Goal: Task Accomplishment & Management: Manage account settings

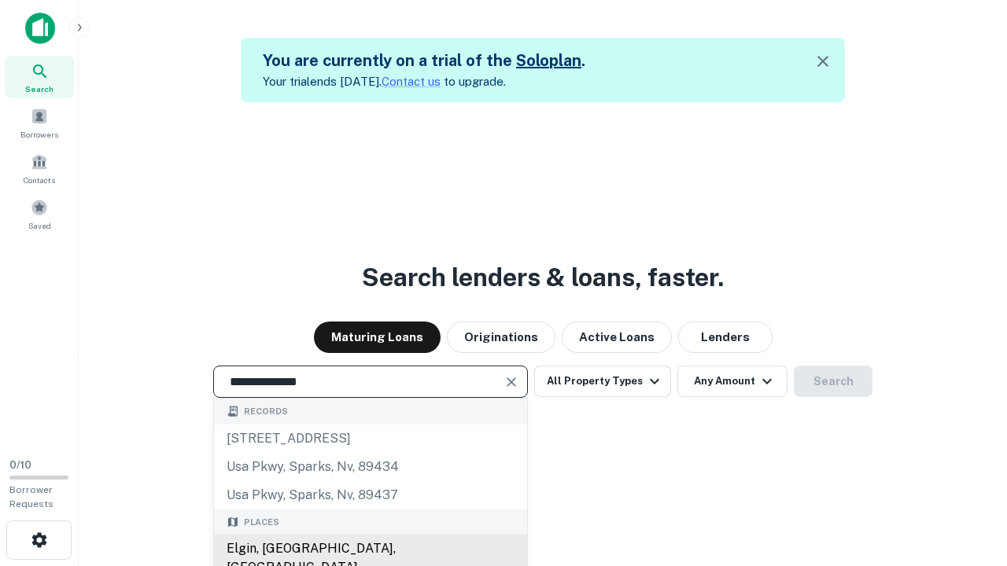
click at [370, 549] on div "Elgin, [GEOGRAPHIC_DATA], [GEOGRAPHIC_DATA]" at bounding box center [370, 558] width 313 height 47
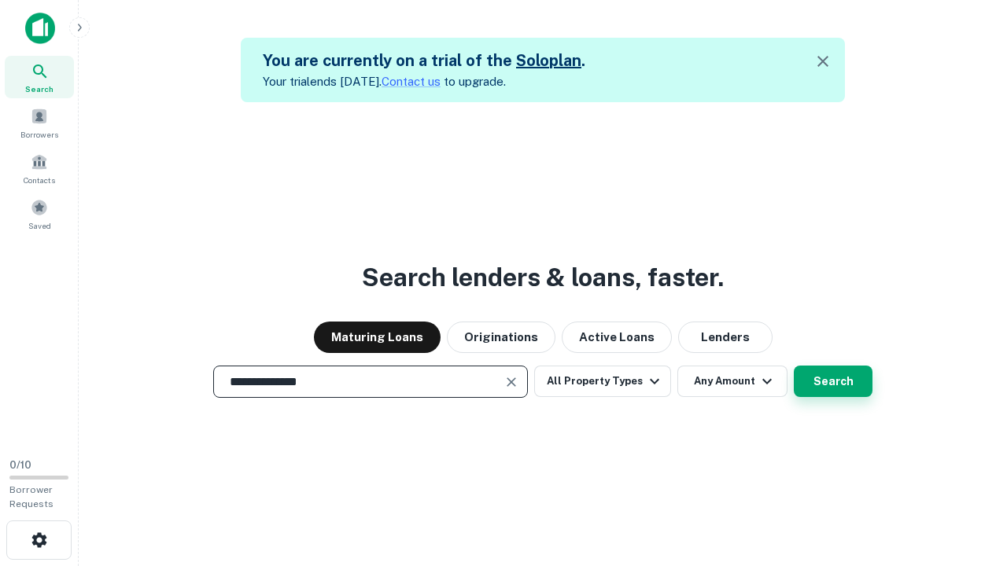
type input "**********"
click at [793, 366] on button "Search" at bounding box center [832, 381] width 79 height 31
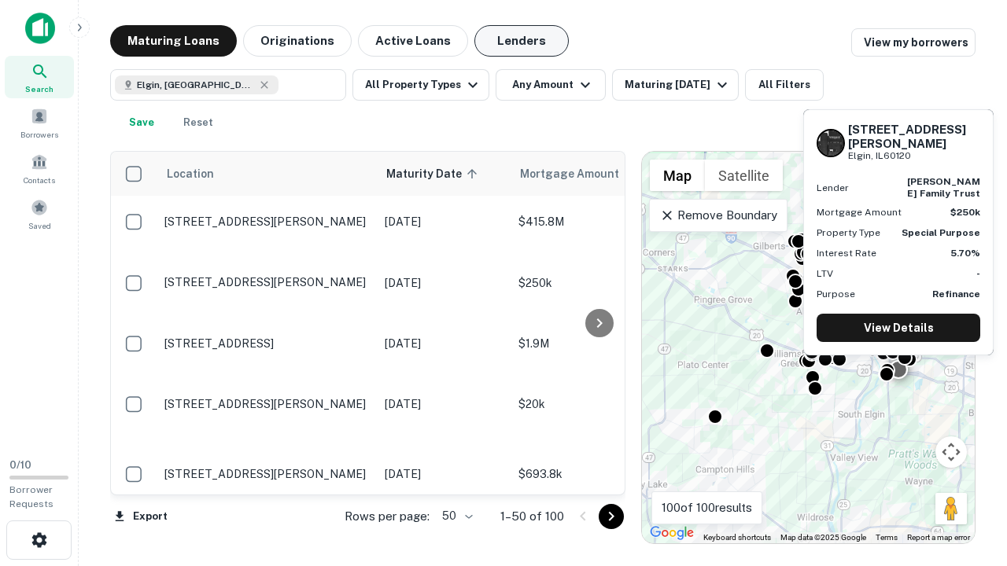
click at [521, 41] on button "Lenders" at bounding box center [521, 40] width 94 height 31
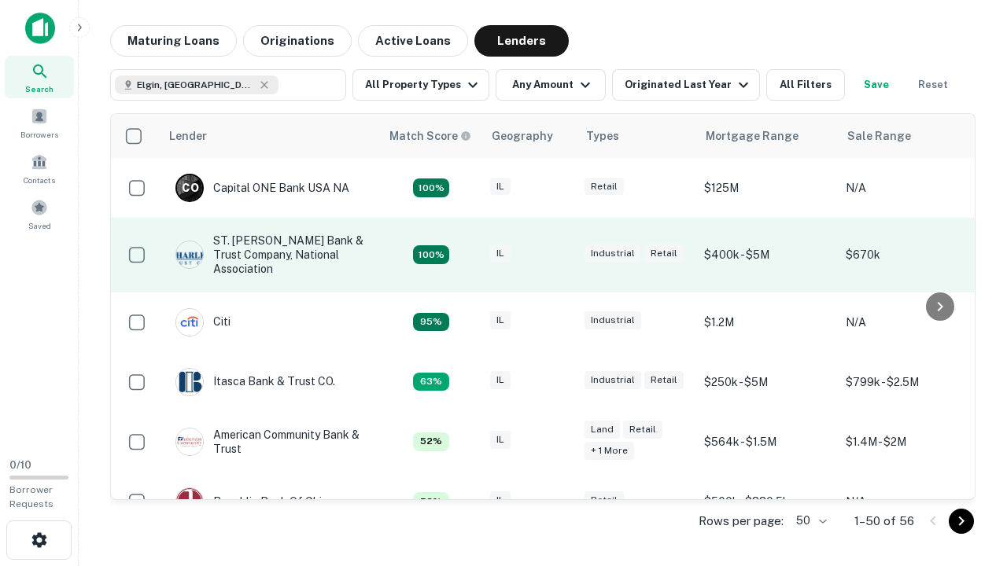
click at [558, 255] on div "IL" at bounding box center [529, 255] width 79 height 21
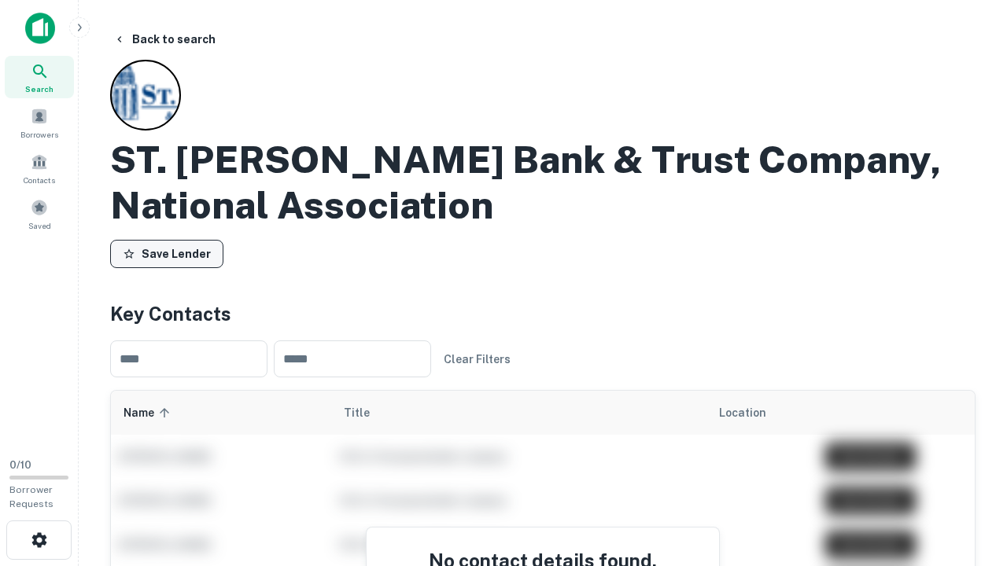
click at [167, 254] on button "Save Lender" at bounding box center [166, 254] width 113 height 28
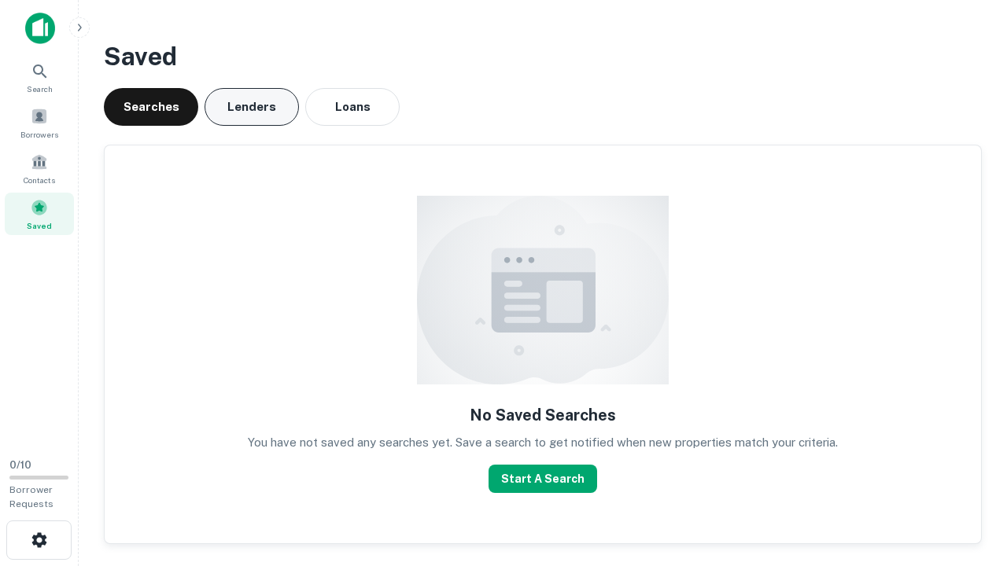
click at [252, 107] on button "Lenders" at bounding box center [251, 107] width 94 height 38
